Goal: Task Accomplishment & Management: Use online tool/utility

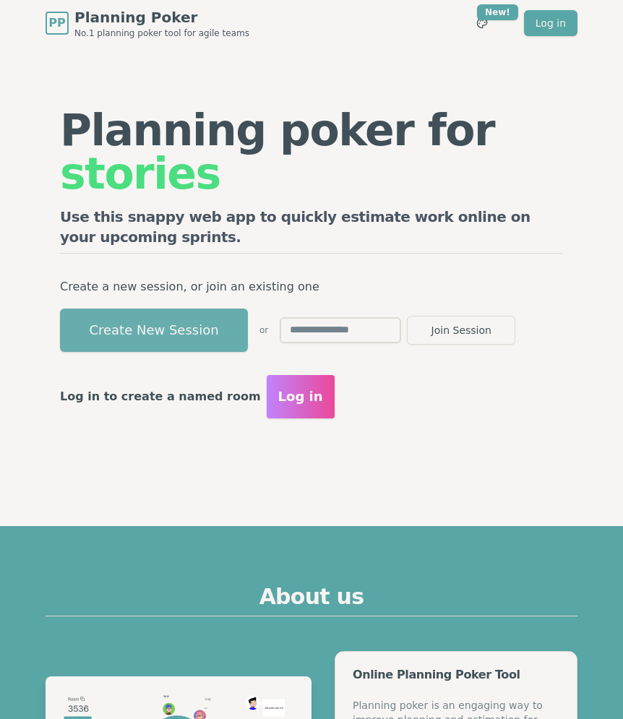
click at [191, 309] on button "Create New Session" at bounding box center [154, 330] width 188 height 43
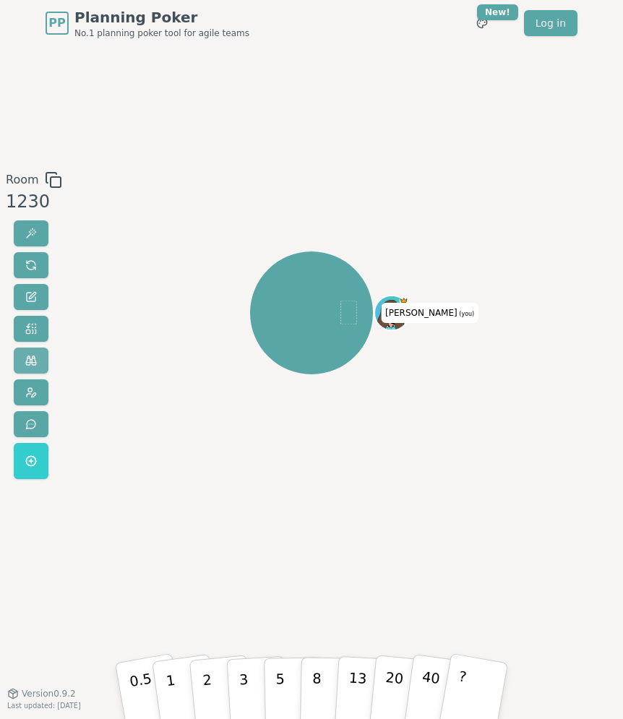
click at [25, 351] on button at bounding box center [31, 361] width 35 height 26
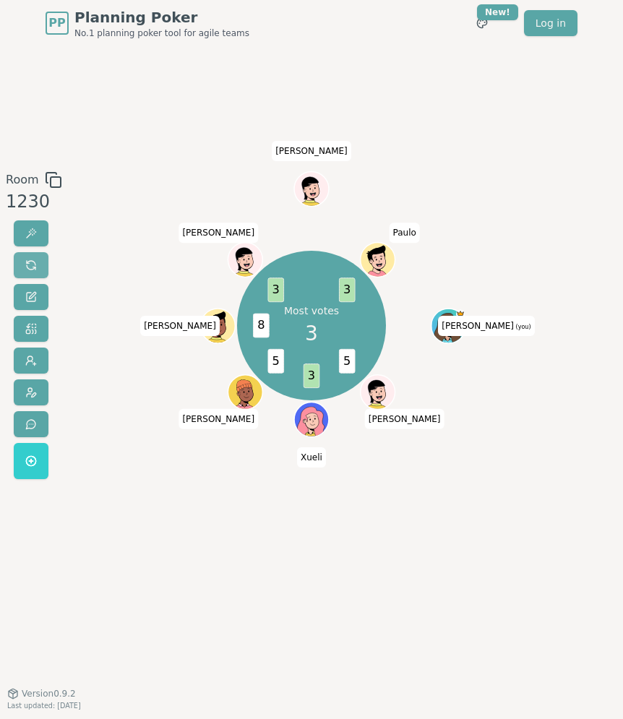
click at [21, 261] on button at bounding box center [31, 265] width 35 height 26
click at [38, 246] on div at bounding box center [31, 349] width 35 height 259
click at [38, 259] on button at bounding box center [31, 265] width 35 height 26
click at [25, 270] on span at bounding box center [31, 265] width 12 height 12
click at [33, 270] on span at bounding box center [31, 265] width 12 height 12
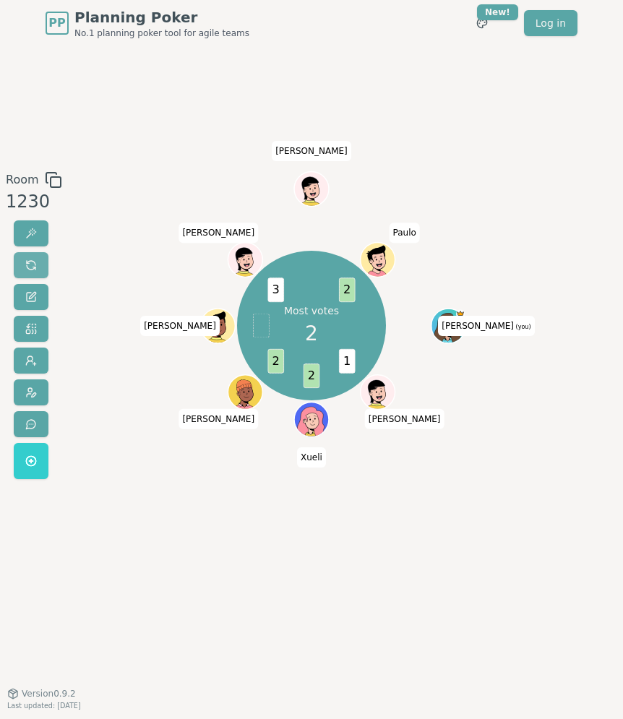
click at [26, 270] on span at bounding box center [31, 265] width 12 height 12
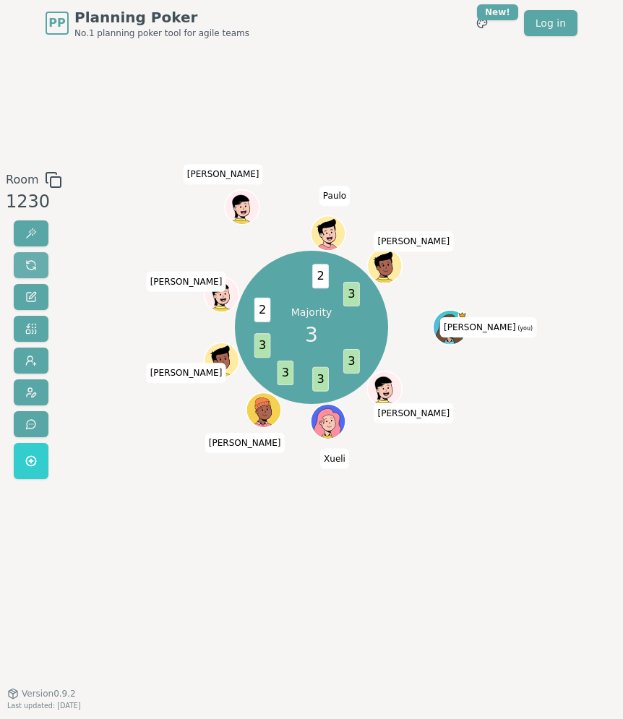
click at [26, 259] on span at bounding box center [31, 265] width 12 height 12
click at [27, 267] on span at bounding box center [31, 265] width 12 height 12
click at [40, 264] on button at bounding box center [31, 265] width 35 height 26
click at [33, 267] on span at bounding box center [31, 265] width 12 height 12
click at [30, 264] on span at bounding box center [31, 265] width 12 height 12
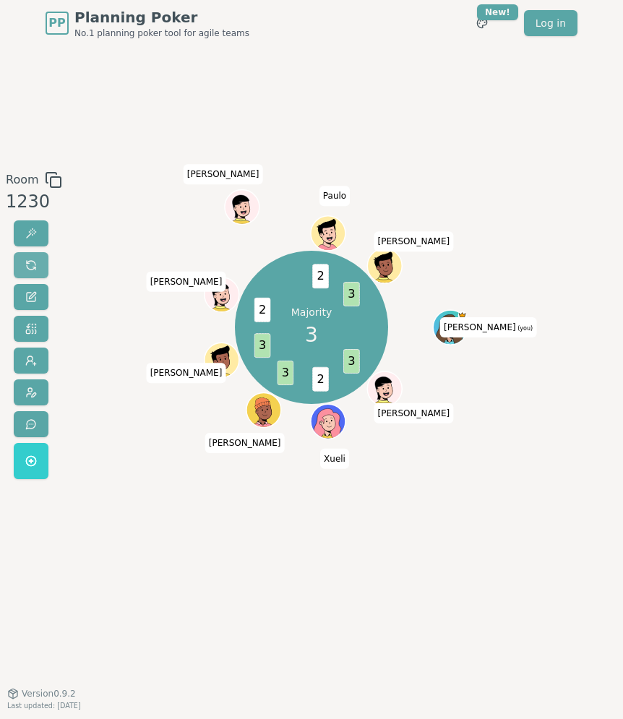
click at [27, 267] on span at bounding box center [31, 265] width 12 height 12
click at [26, 260] on span at bounding box center [31, 265] width 12 height 12
click at [22, 262] on button at bounding box center [31, 265] width 35 height 26
click at [26, 259] on span at bounding box center [31, 265] width 12 height 12
